Goal: Entertainment & Leisure: Consume media (video, audio)

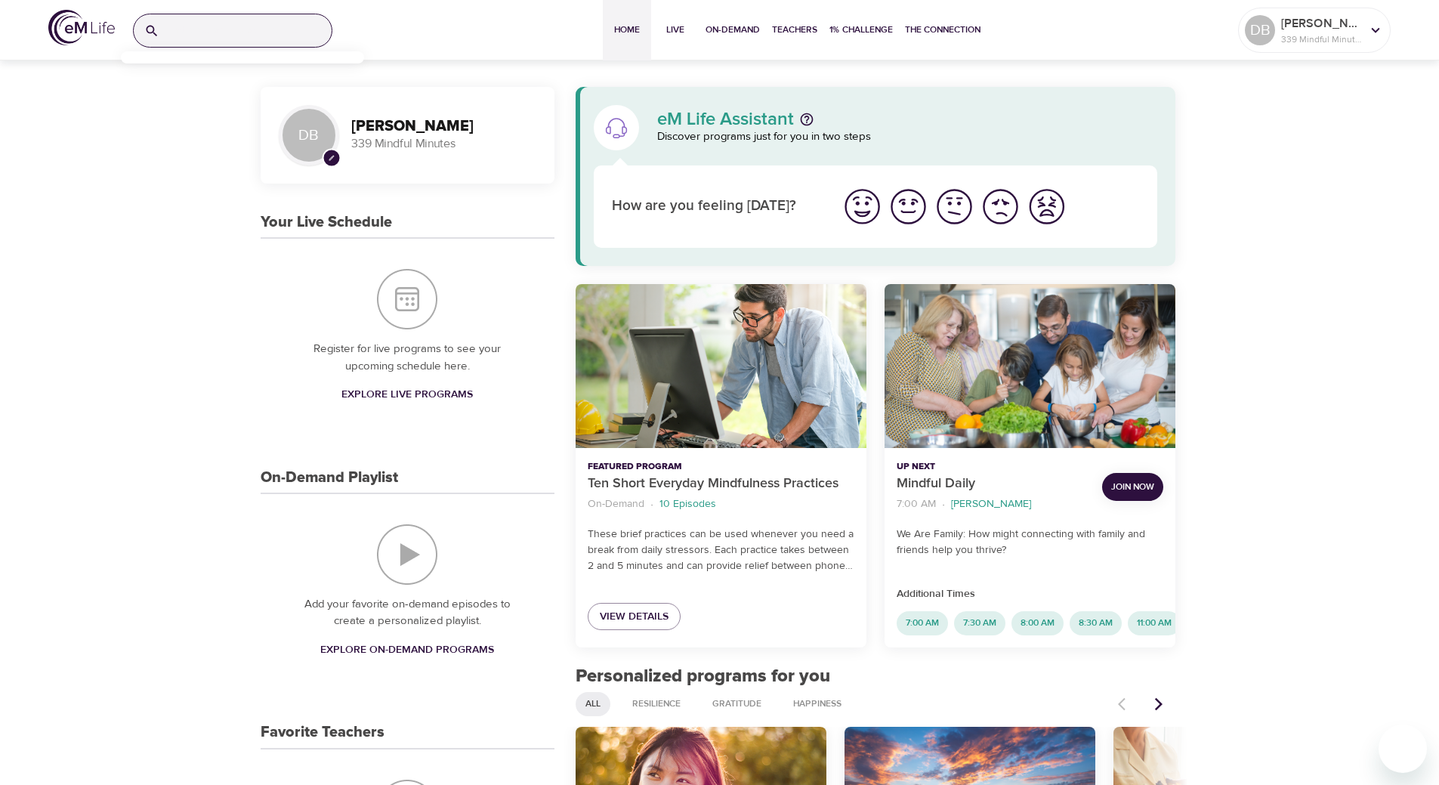
click at [207, 29] on input "search" at bounding box center [248, 30] width 166 height 32
type input "joy"
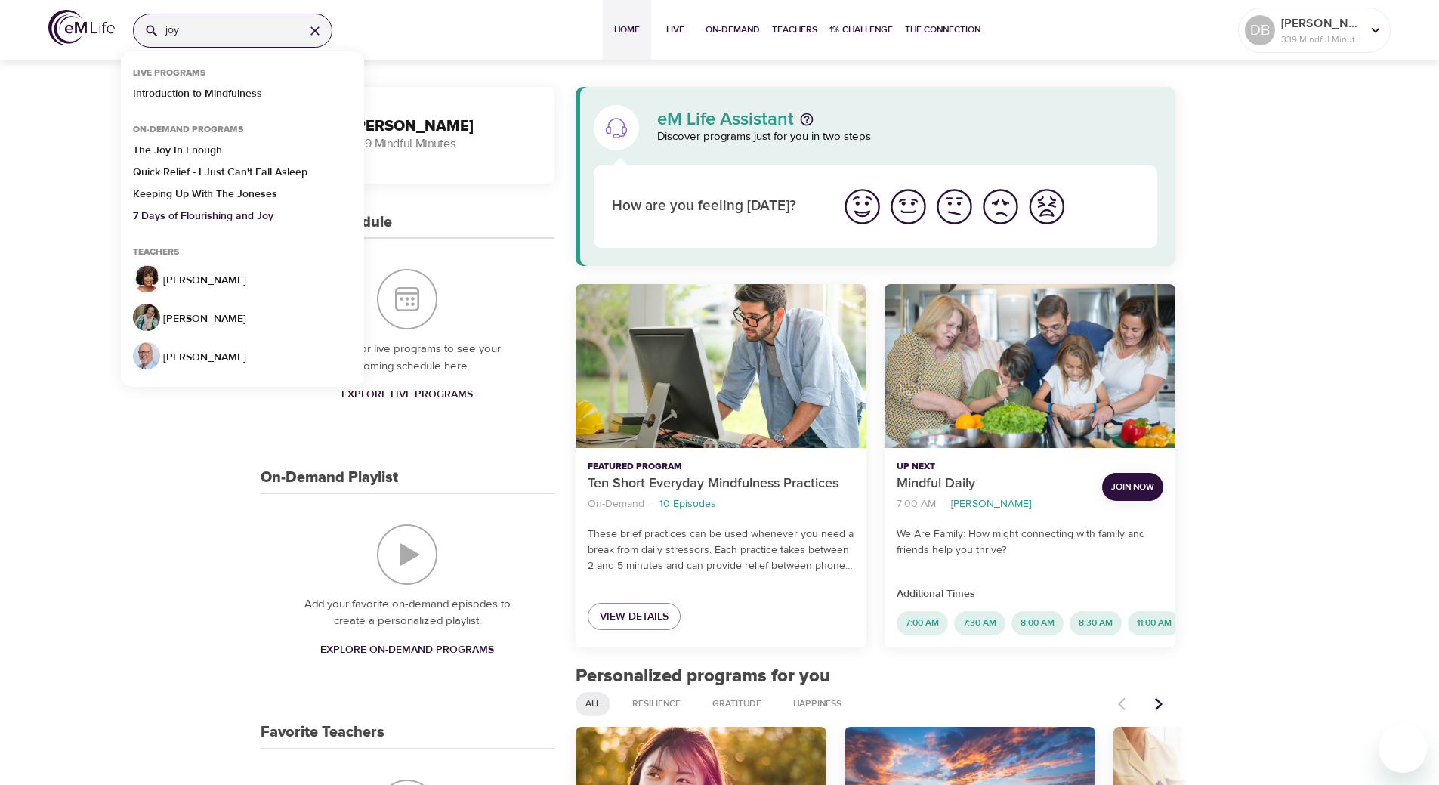
click at [217, 215] on p "7 Days of Flourishing and Joy" at bounding box center [203, 219] width 140 height 22
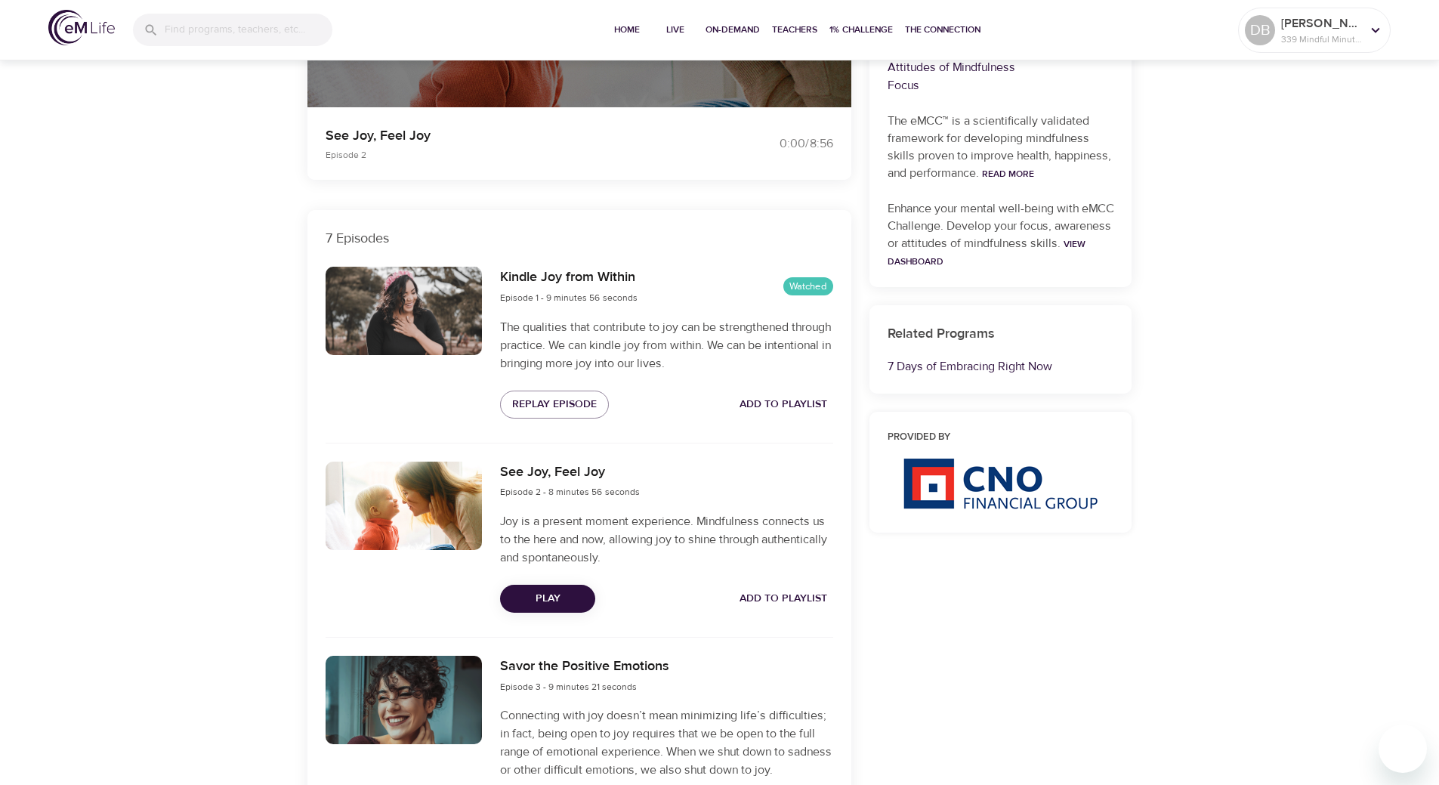
scroll to position [604, 0]
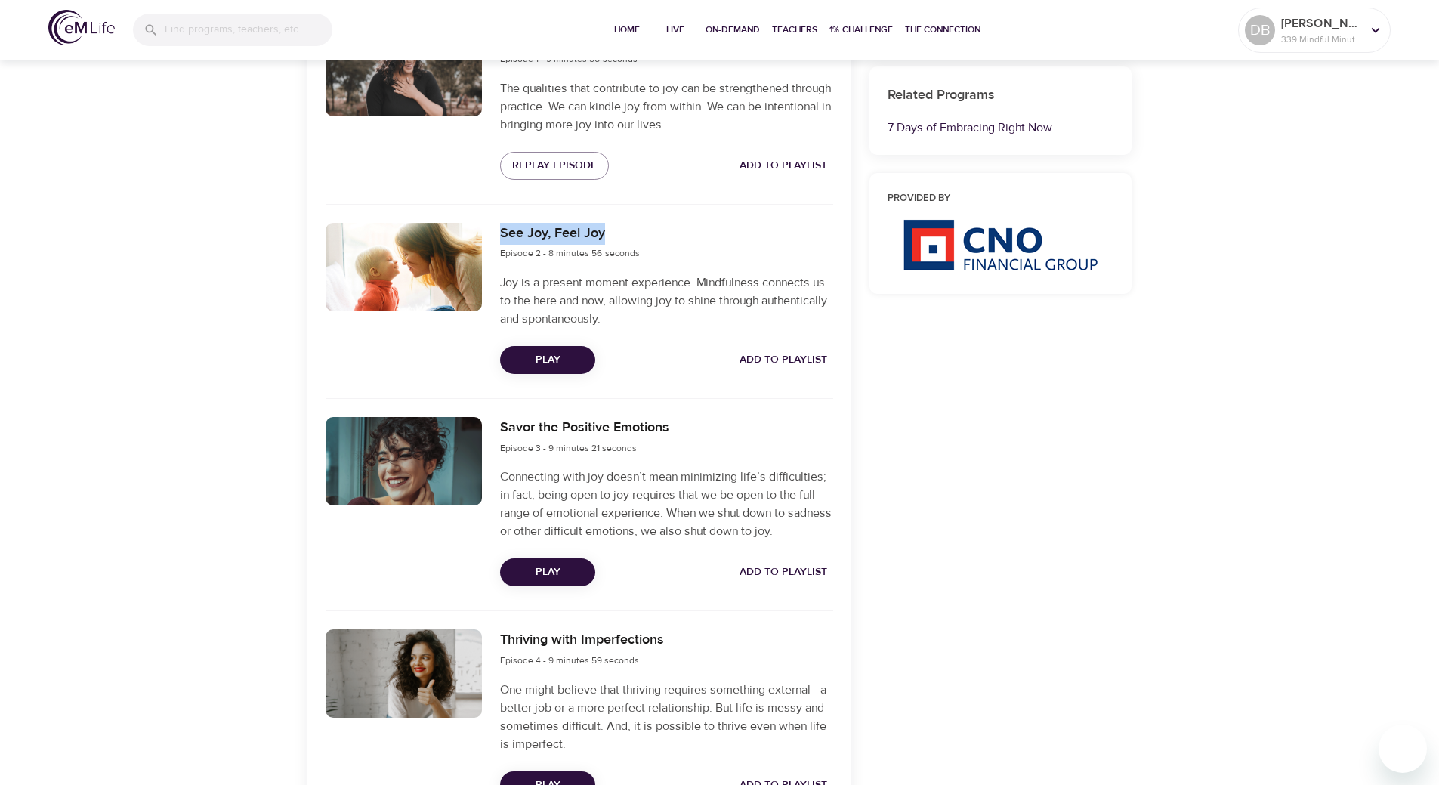
drag, startPoint x: 619, startPoint y: 232, endPoint x: 502, endPoint y: 236, distance: 117.9
click at [502, 236] on h6 "See Joy, Feel Joy" at bounding box center [570, 234] width 140 height 22
copy h6 "See Joy, Feel Joy"
click at [560, 361] on span "Play" at bounding box center [547, 359] width 71 height 19
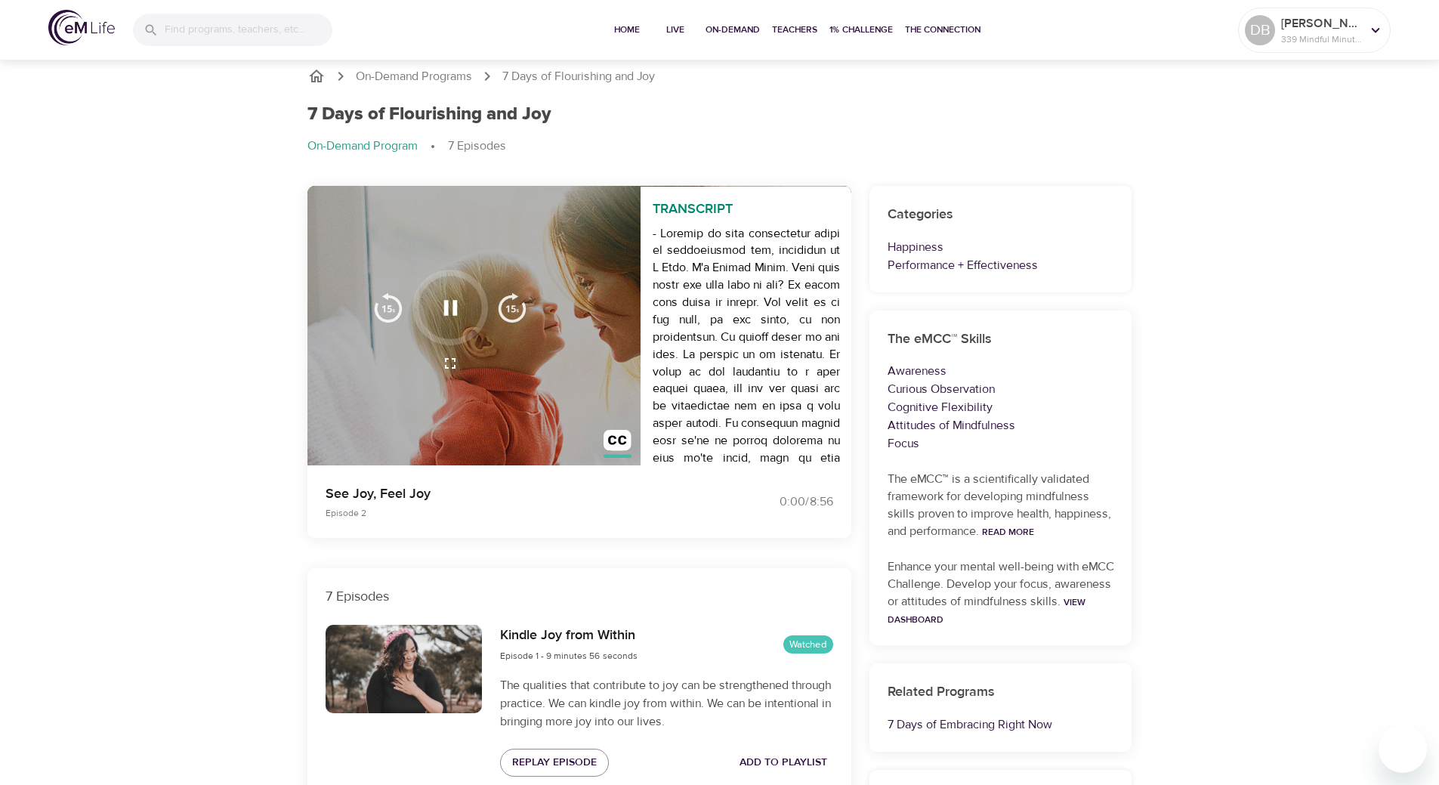
scroll to position [0, 0]
